Goal: Find specific page/section: Find specific page/section

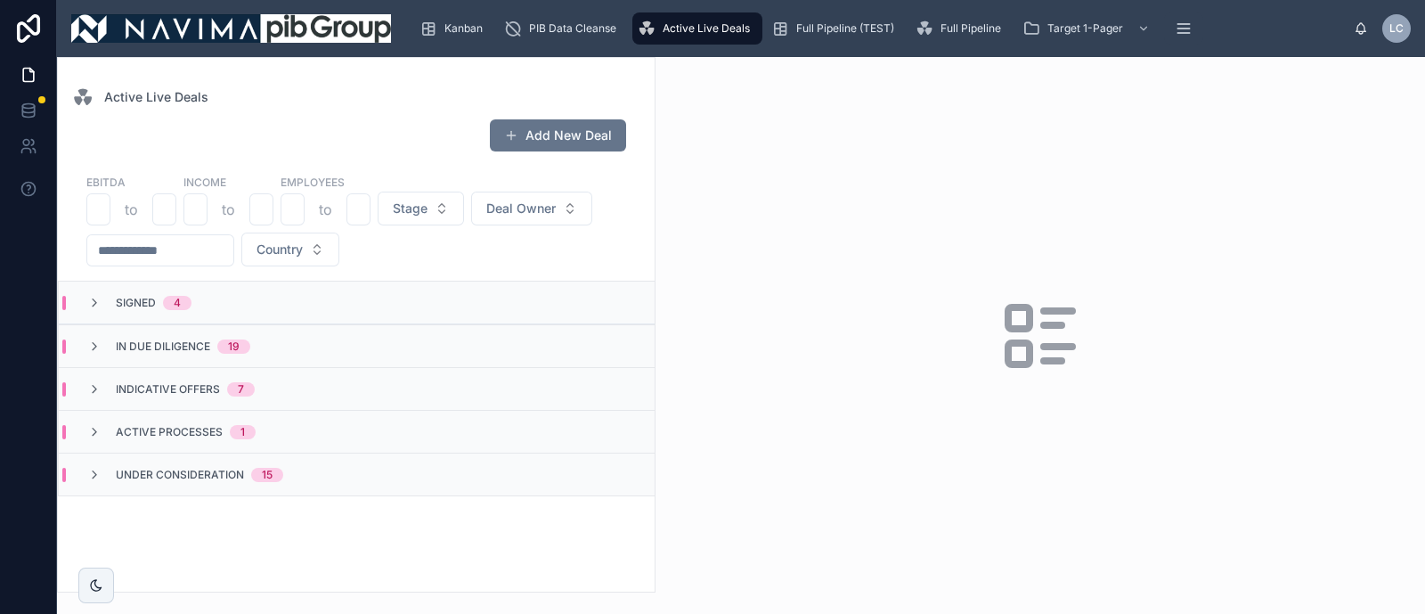
click at [174, 354] on div "In Due Diligence 19" at bounding box center [357, 345] width 596 height 43
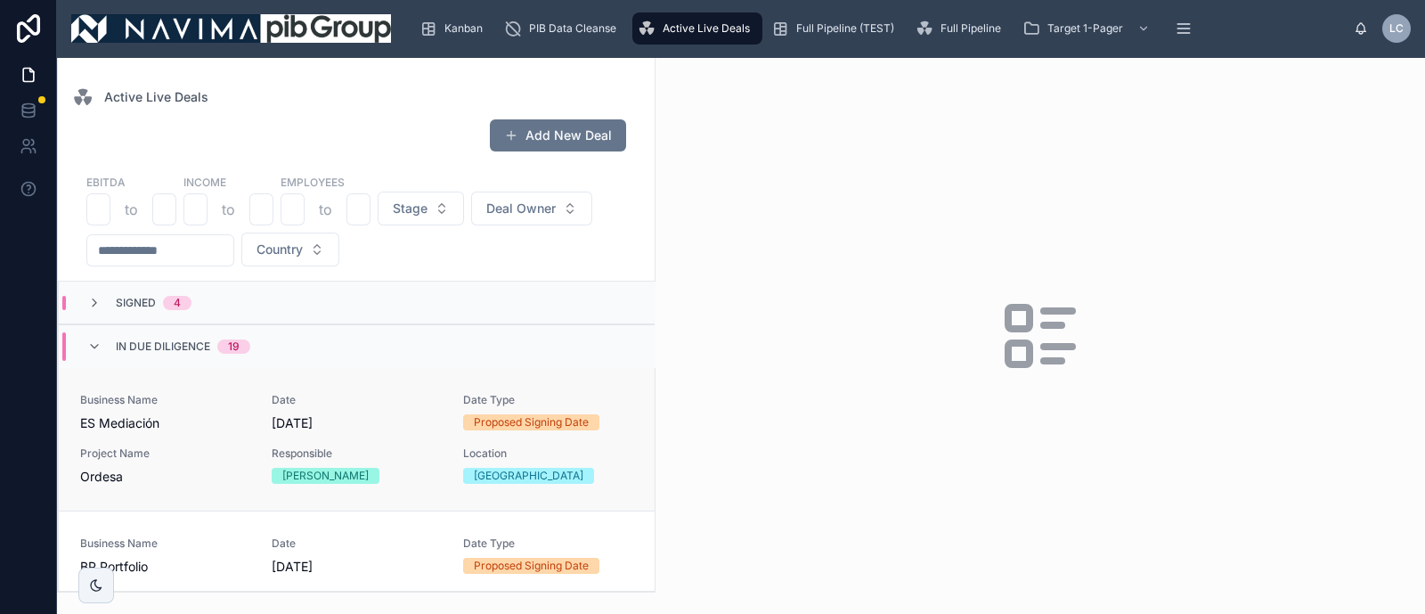
click at [257, 428] on div "Business Name ES Mediación Date [DATE] Date Type Proposed Signing Date Project …" at bounding box center [356, 439] width 553 height 93
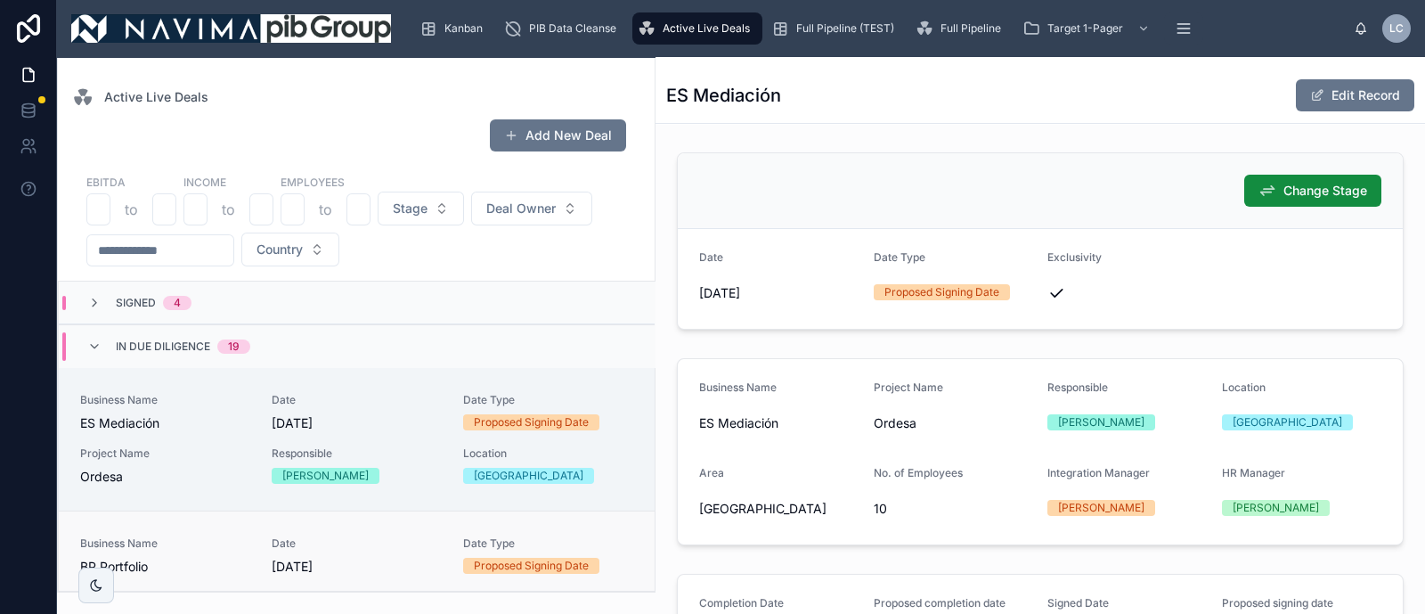
scroll to position [110, 0]
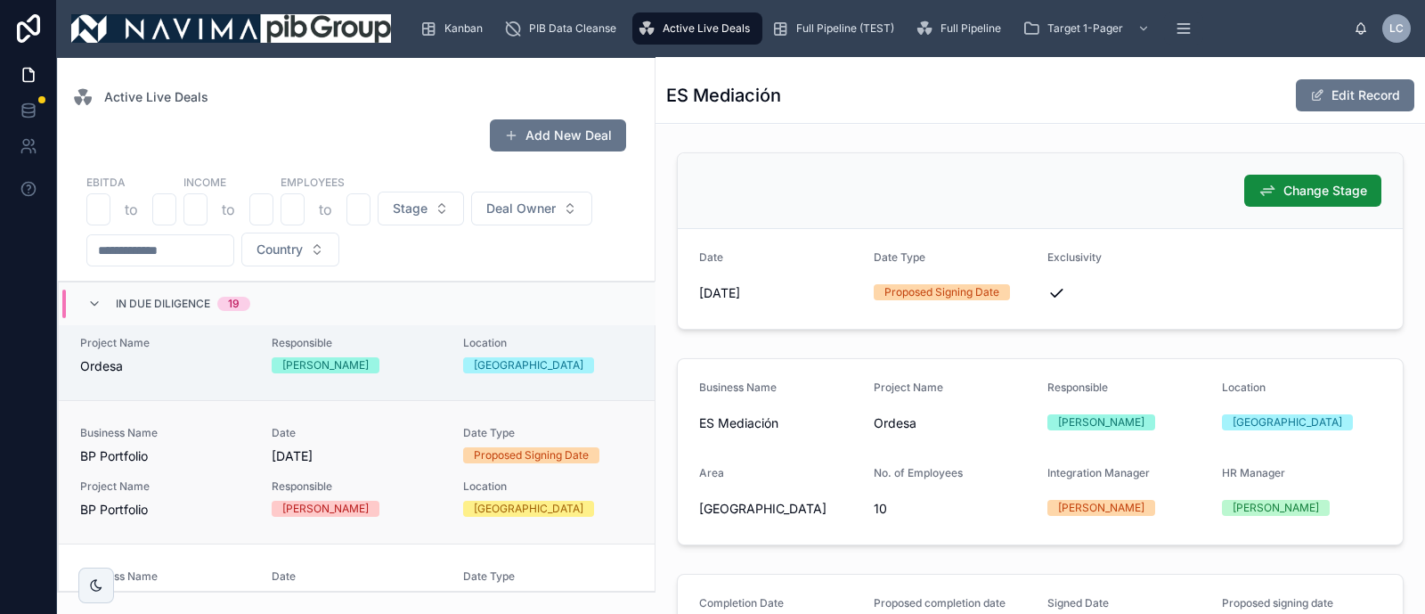
click at [256, 486] on div "Business Name BP Portfolio Date [DATE] Date Type Proposed Signing Date Project …" at bounding box center [356, 472] width 553 height 93
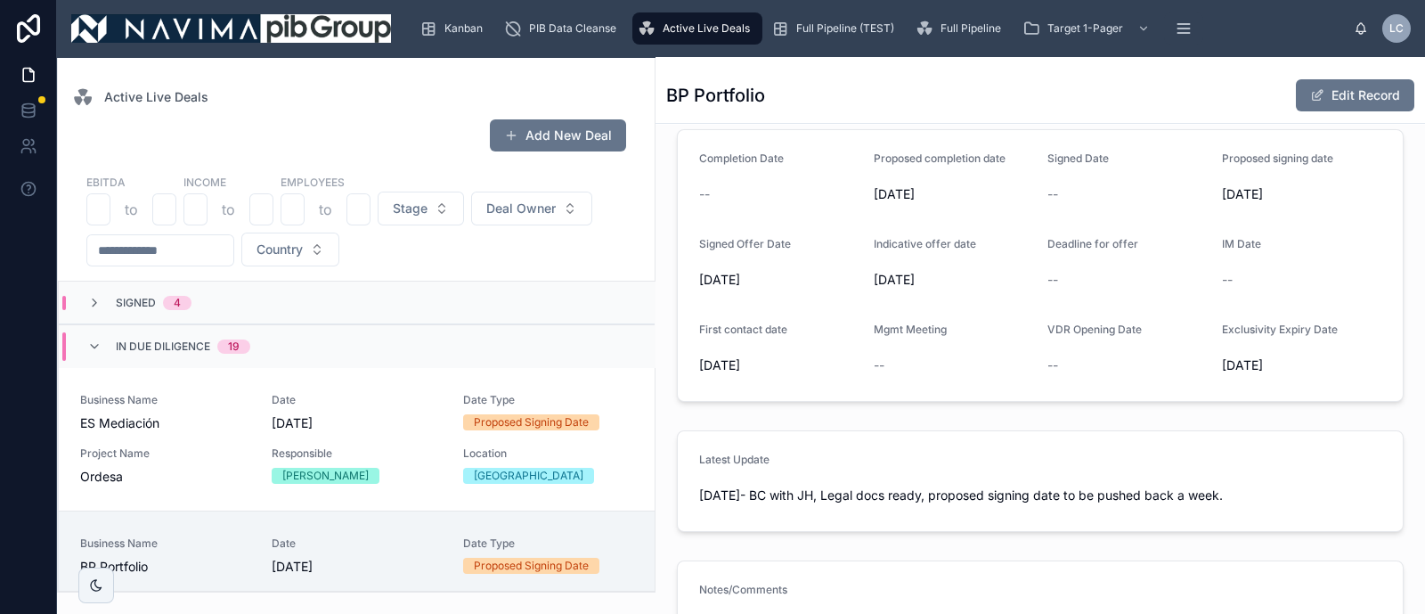
click at [392, 338] on div "In Due Diligence 19" at bounding box center [357, 345] width 596 height 43
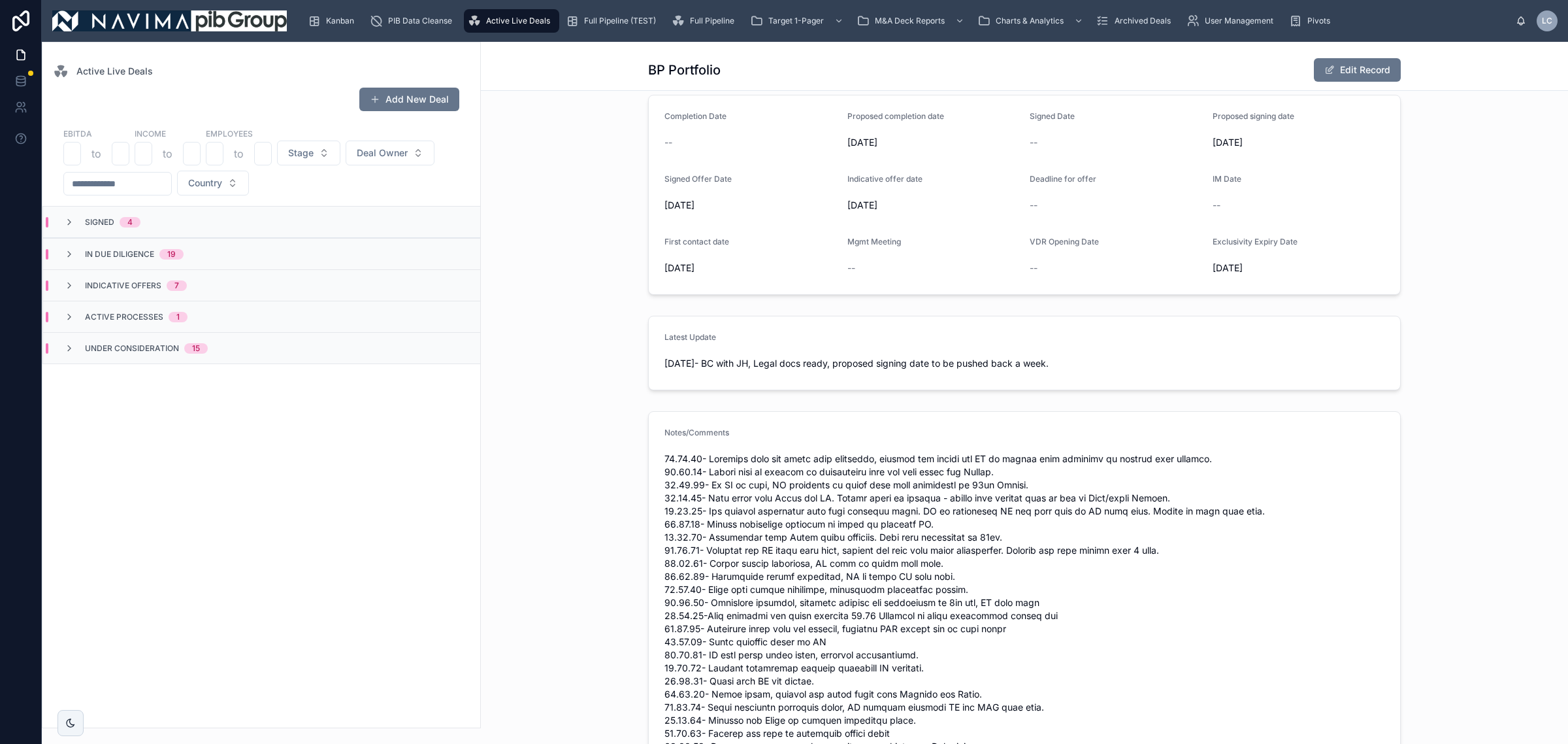
scroll to position [327, 0]
click at [122, 271] on div "Indicative Offers 7" at bounding box center [262, 285] width 437 height 32
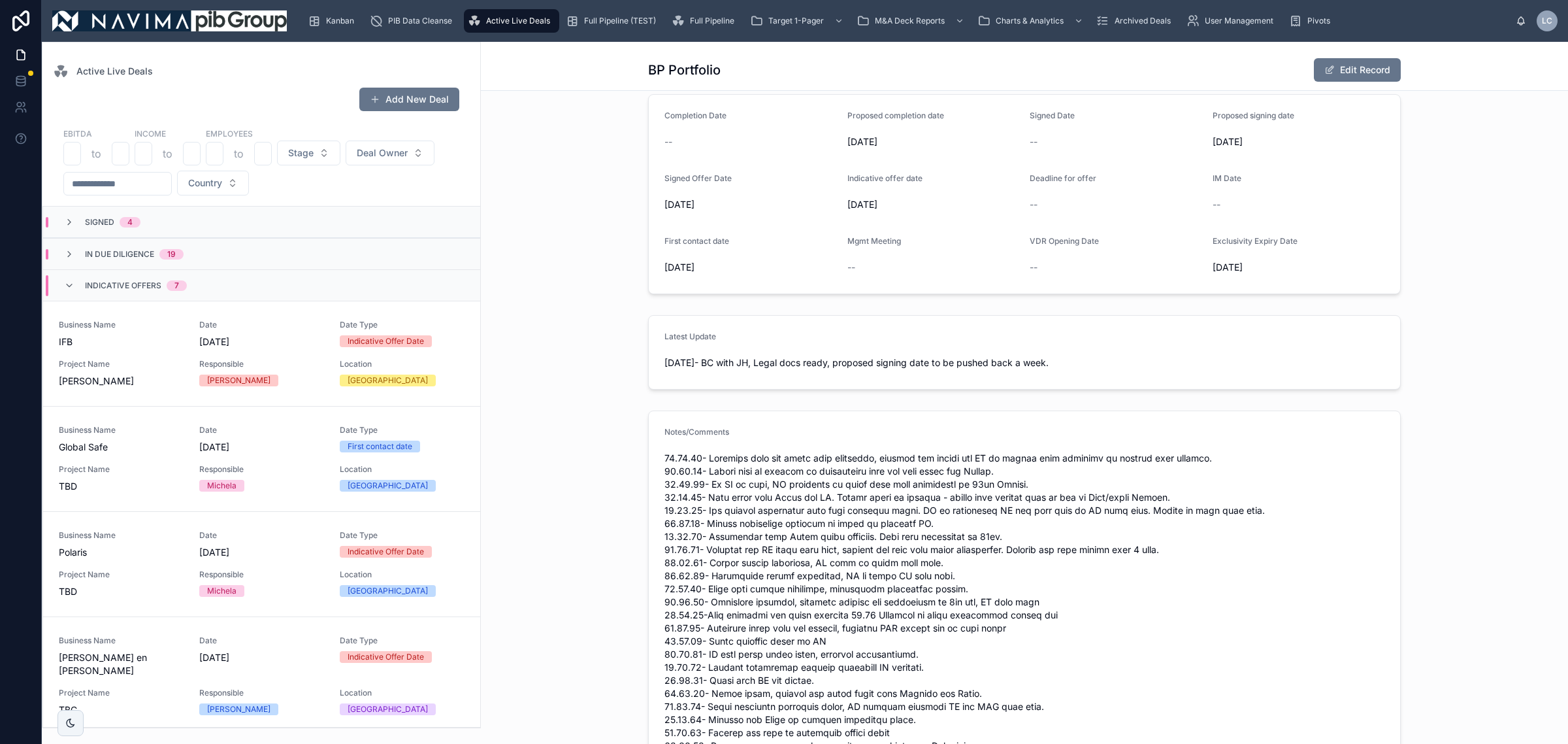
click at [142, 254] on span "In Due Diligence" at bounding box center [120, 254] width 69 height 10
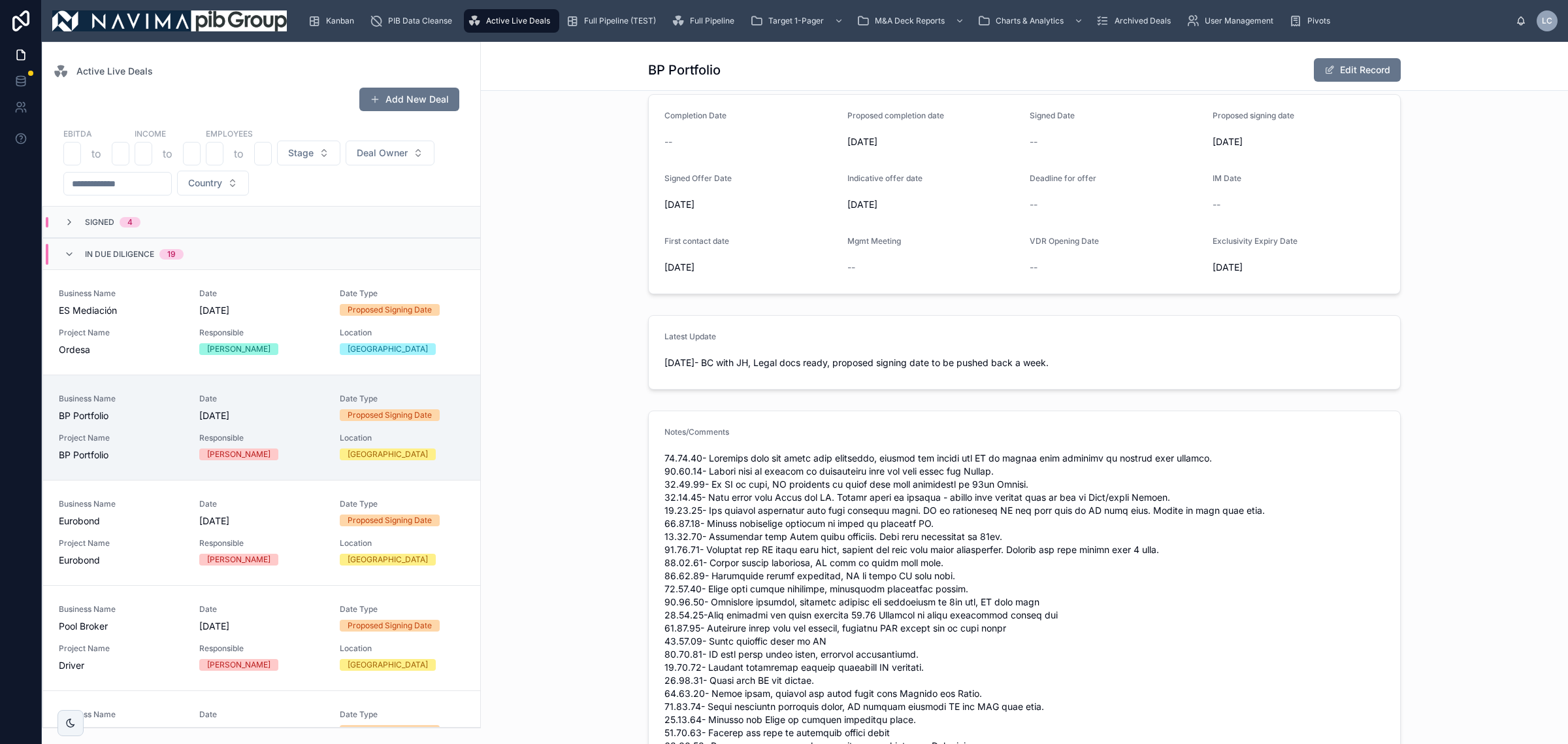
click at [147, 223] on div "Signed 4" at bounding box center [102, 222] width 108 height 10
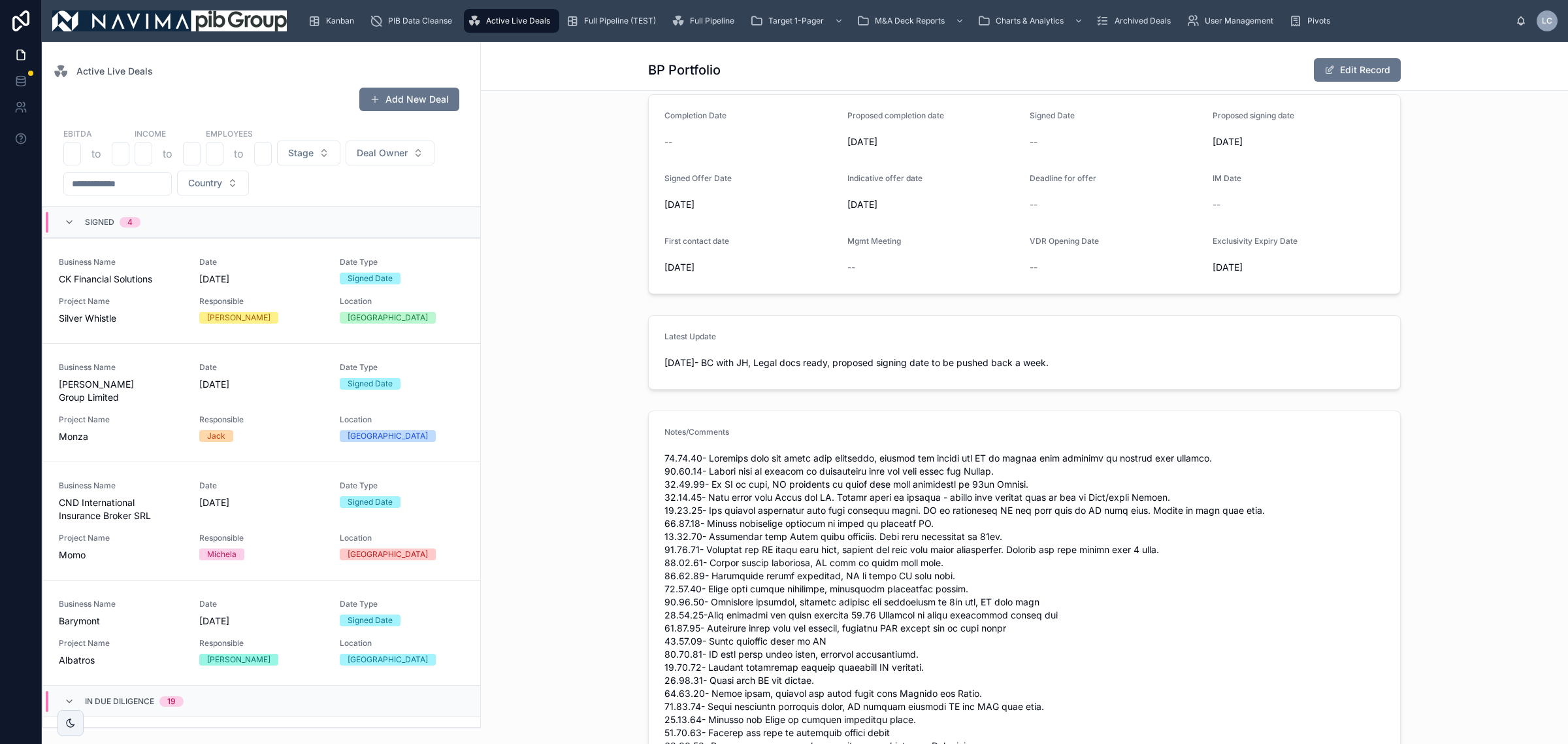
click at [122, 227] on div "Signed 4" at bounding box center [113, 222] width 56 height 21
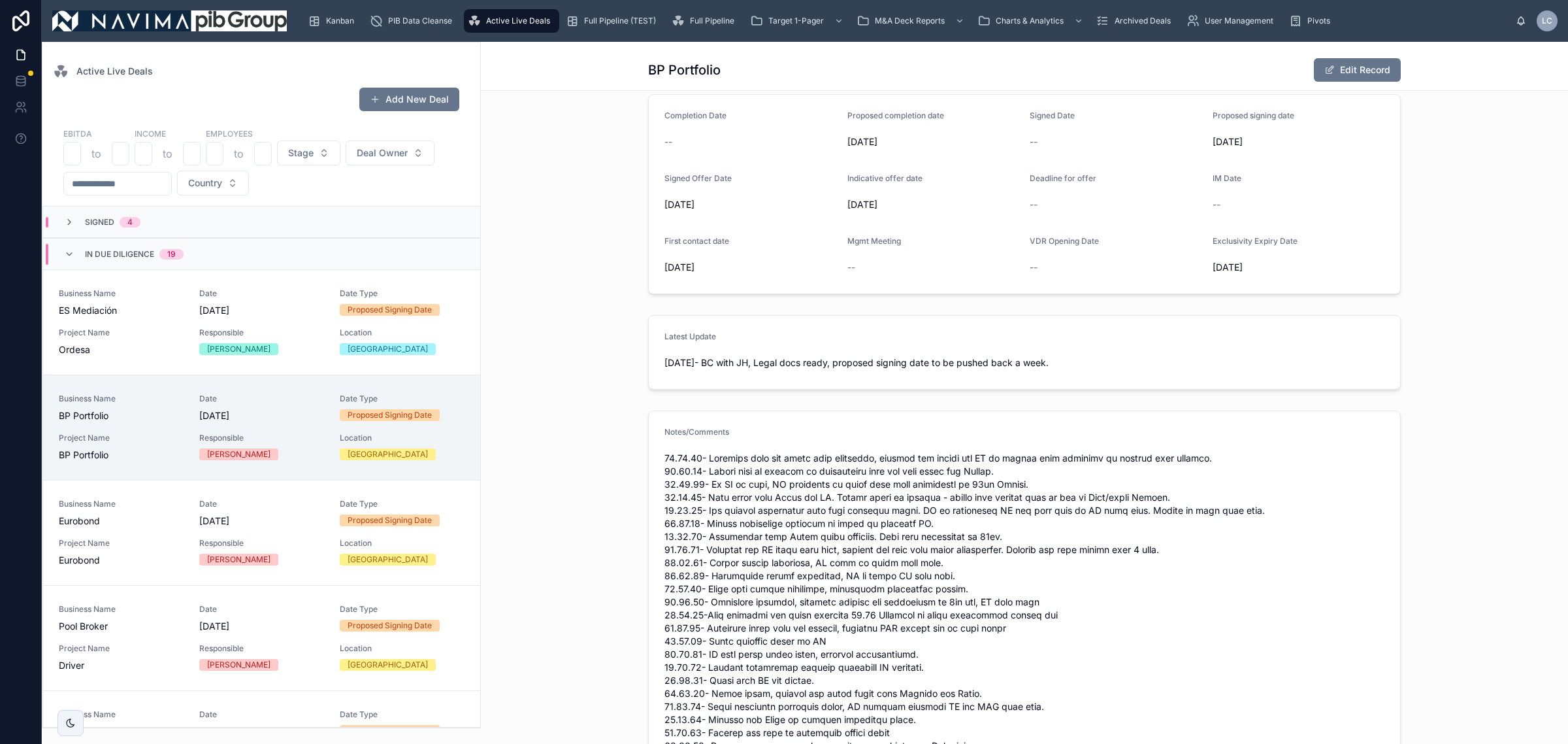
click at [147, 244] on div "In Due Diligence 19" at bounding box center [134, 254] width 99 height 21
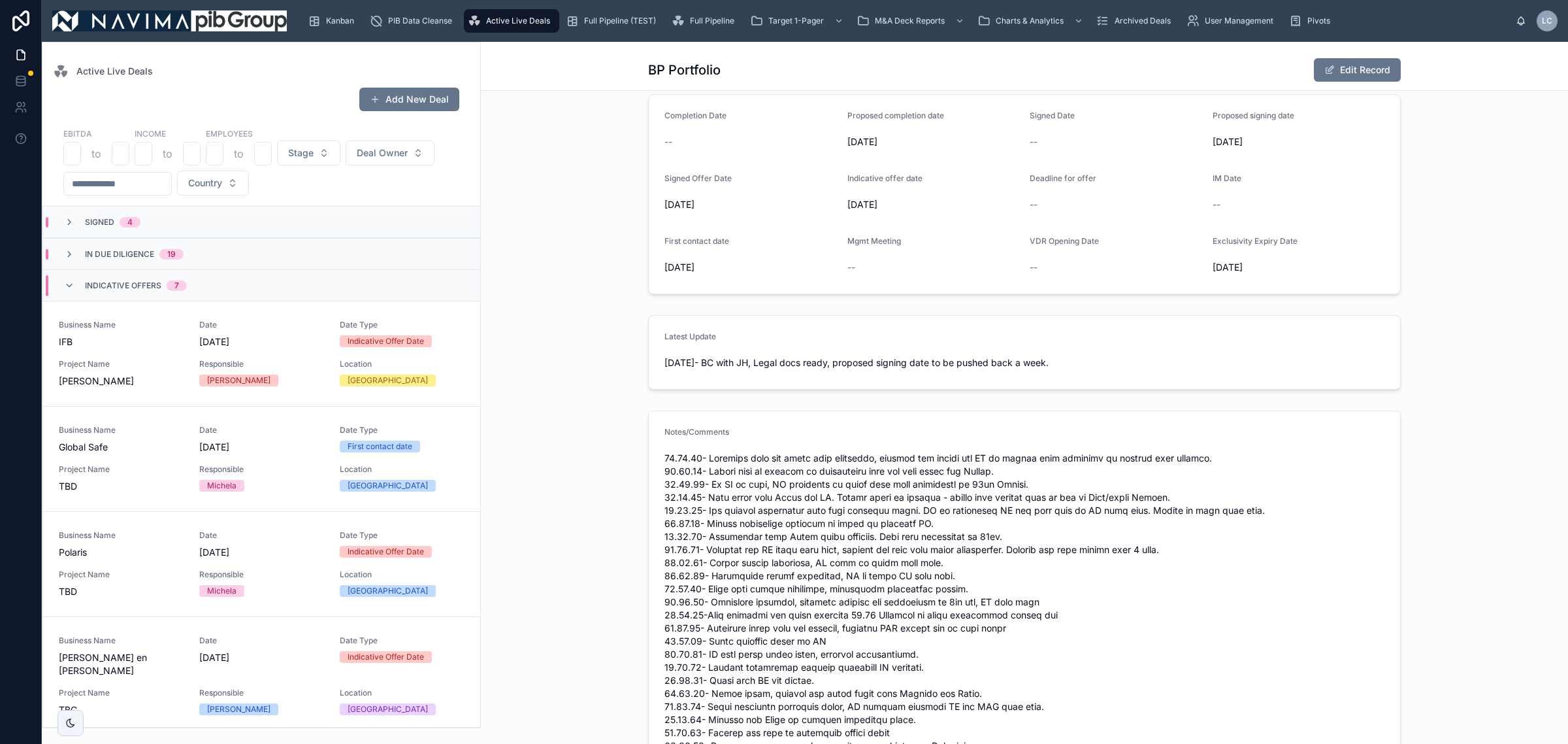
click at [153, 285] on span "Indicative Offers" at bounding box center [123, 285] width 76 height 10
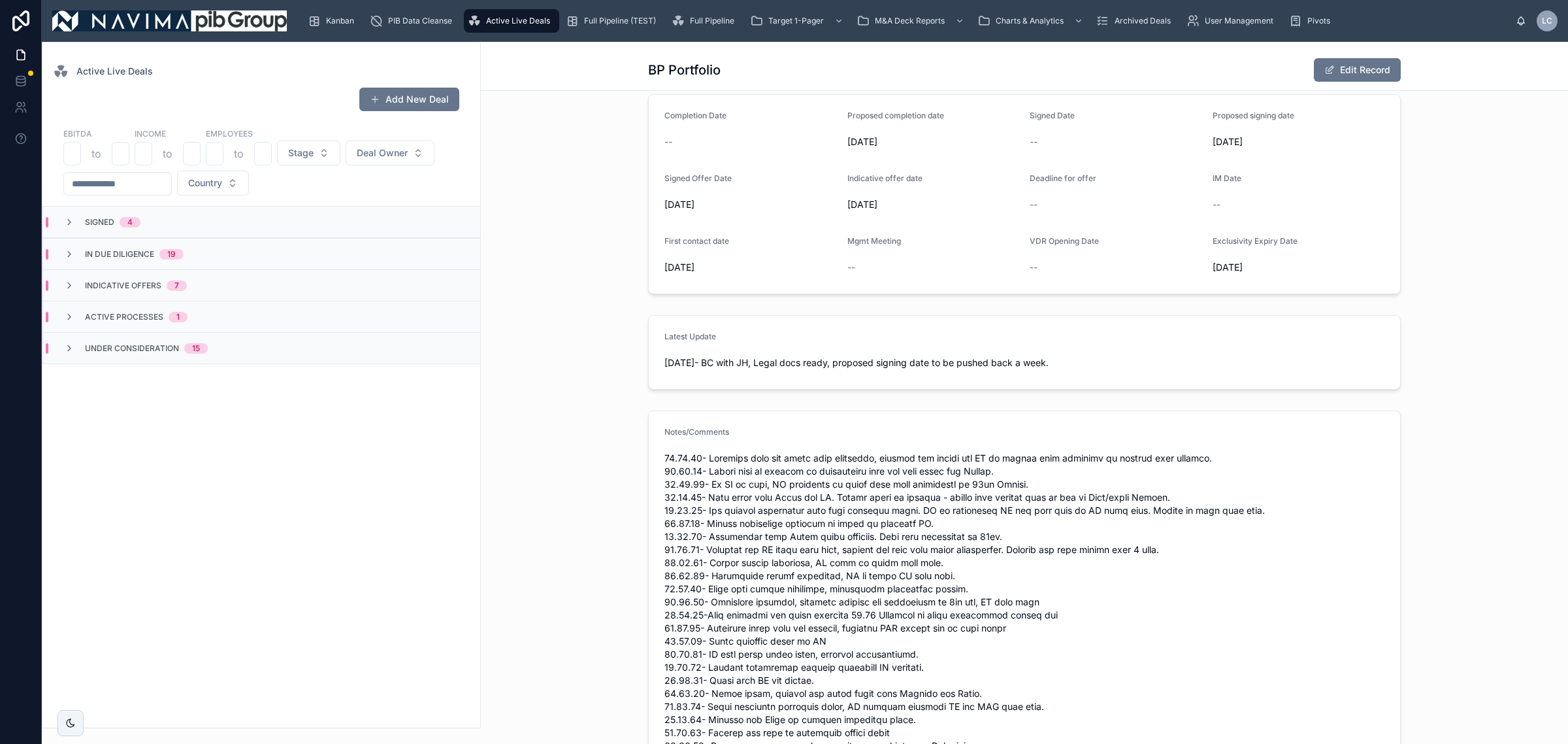
click at [144, 257] on span "In Due Diligence" at bounding box center [120, 254] width 69 height 10
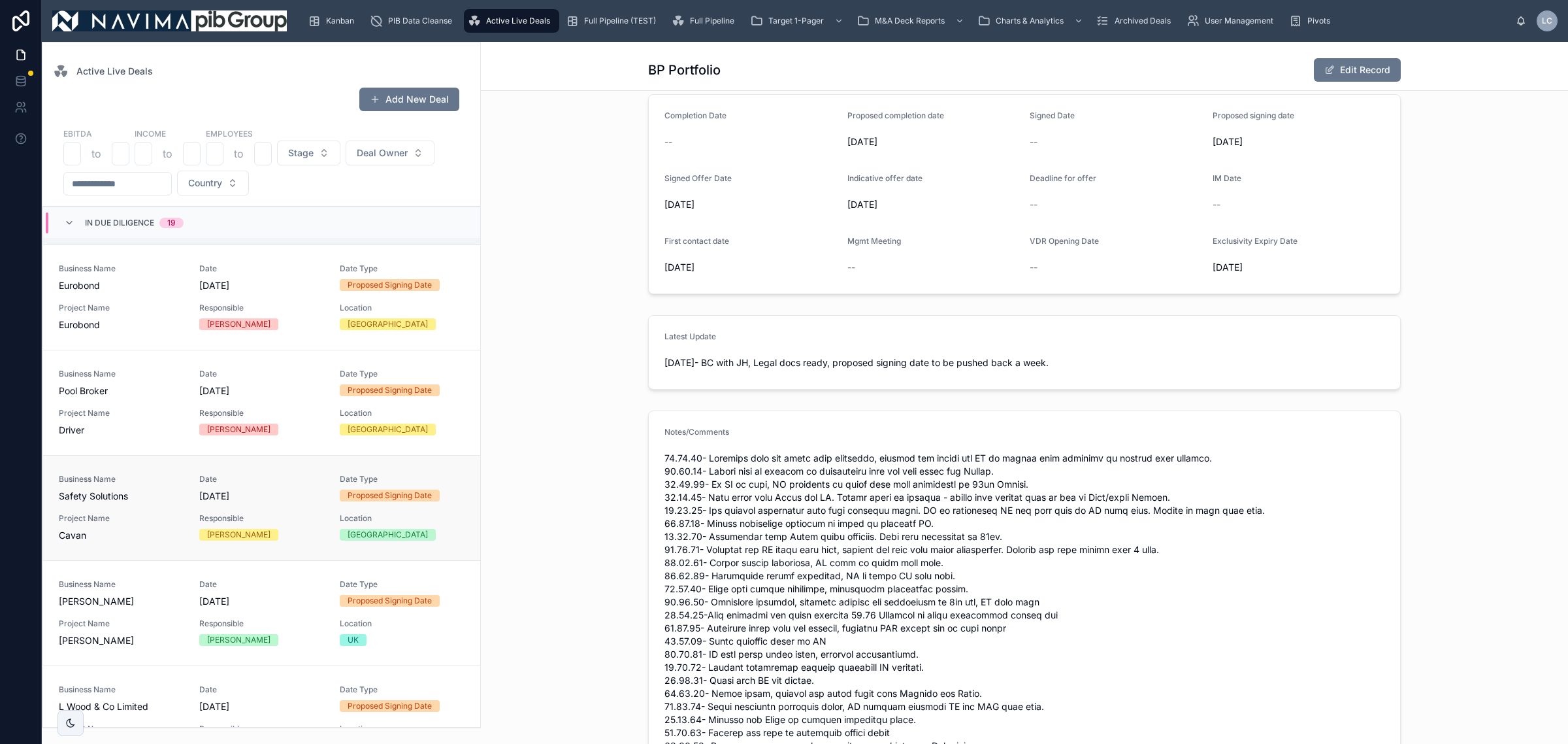
scroll to position [245, 0]
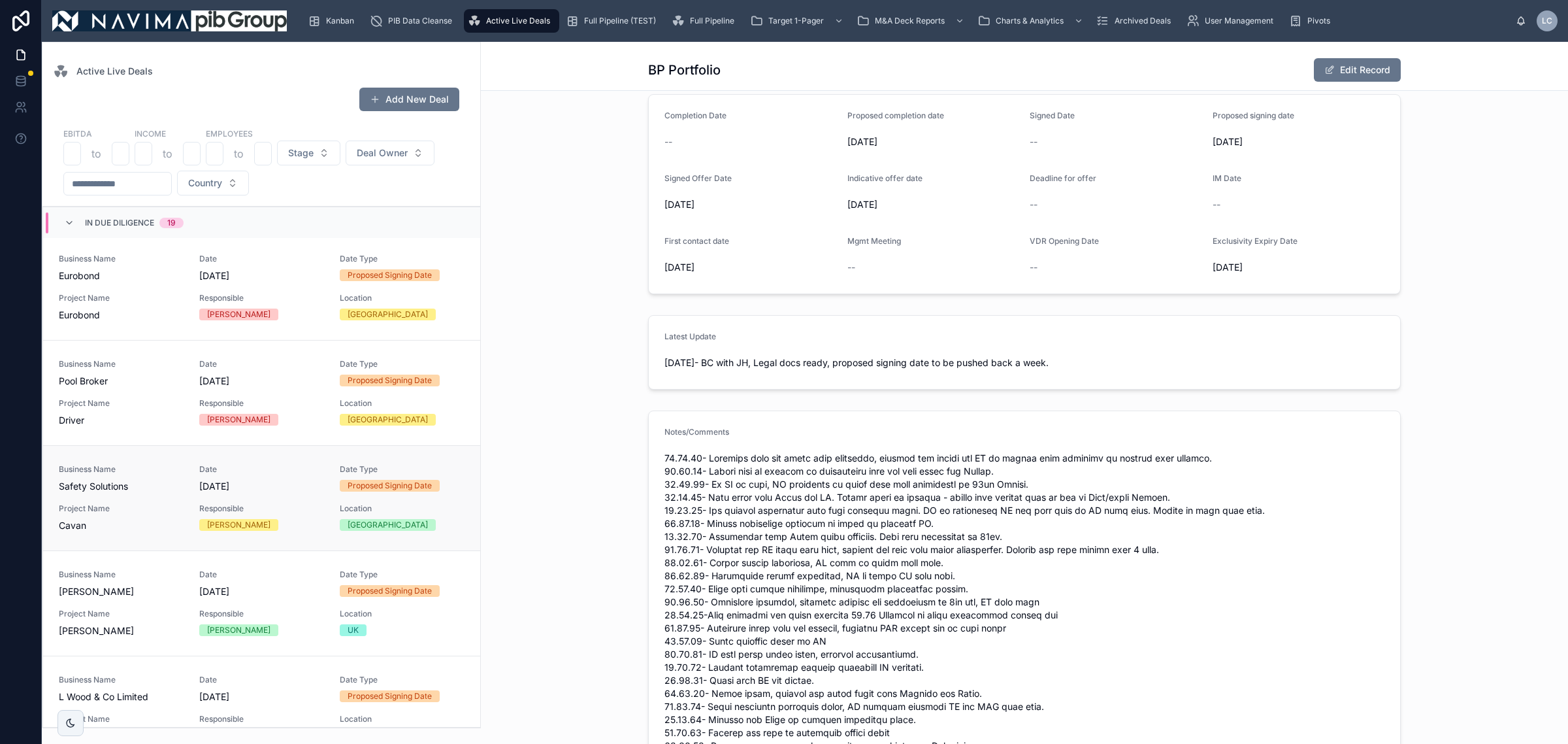
click at [194, 450] on link "Business Name Safety Solutions Date [DATE] Date Type Proposed Signing Date Proj…" at bounding box center [262, 497] width 437 height 105
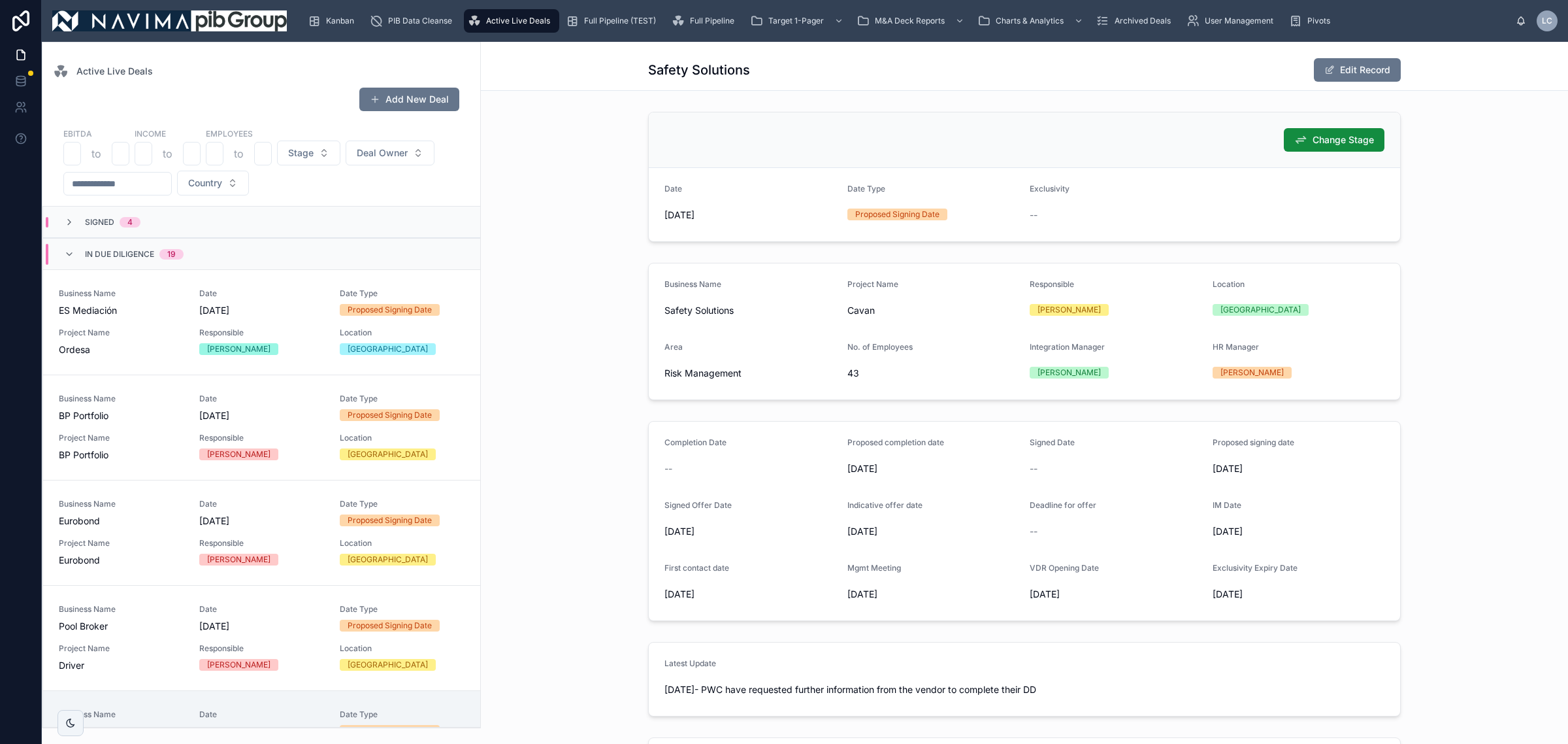
click at [530, 369] on div "Business Name Safety Solutions Project Name Cavan Responsible [PERSON_NAME] Loc…" at bounding box center [1025, 331] width 1077 height 147
click at [230, 230] on div "Signed 4" at bounding box center [262, 222] width 437 height 32
